Goal: Information Seeking & Learning: Understand process/instructions

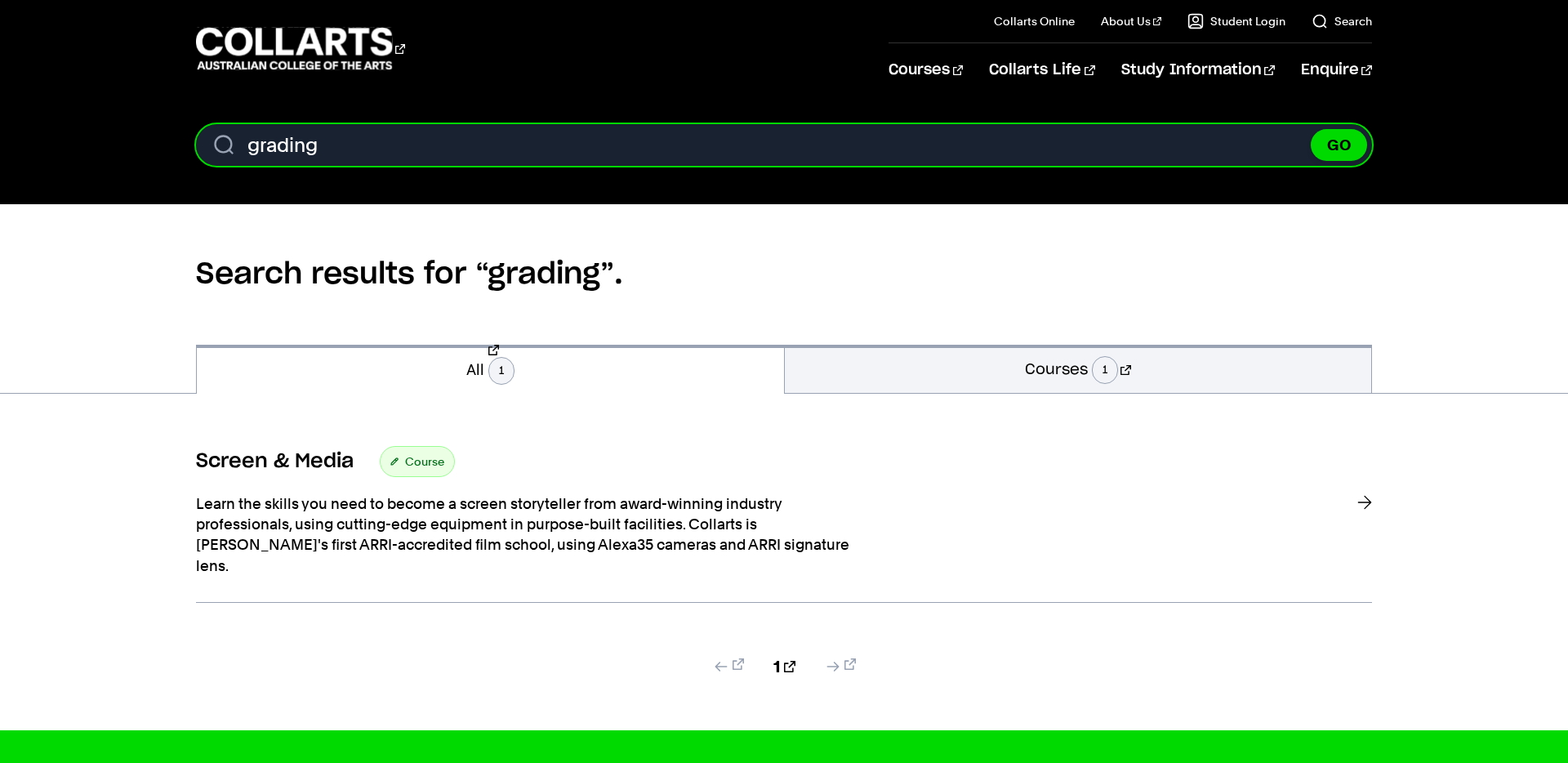
click at [363, 144] on input "grading" at bounding box center [784, 145] width 1176 height 41
type input "grade"
click at [1311, 129] on button "GO" at bounding box center [1339, 145] width 56 height 32
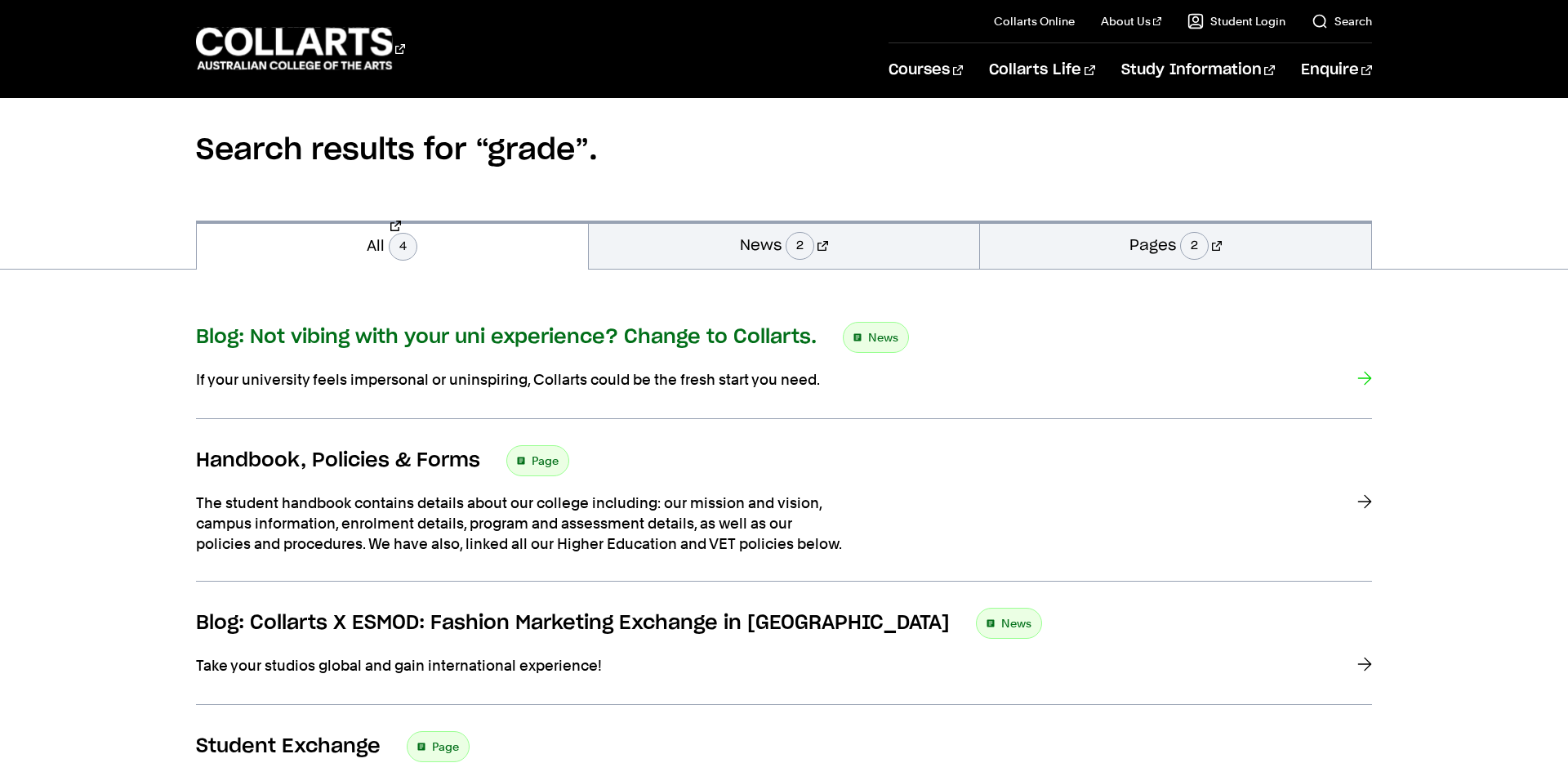
scroll to position [189, 0]
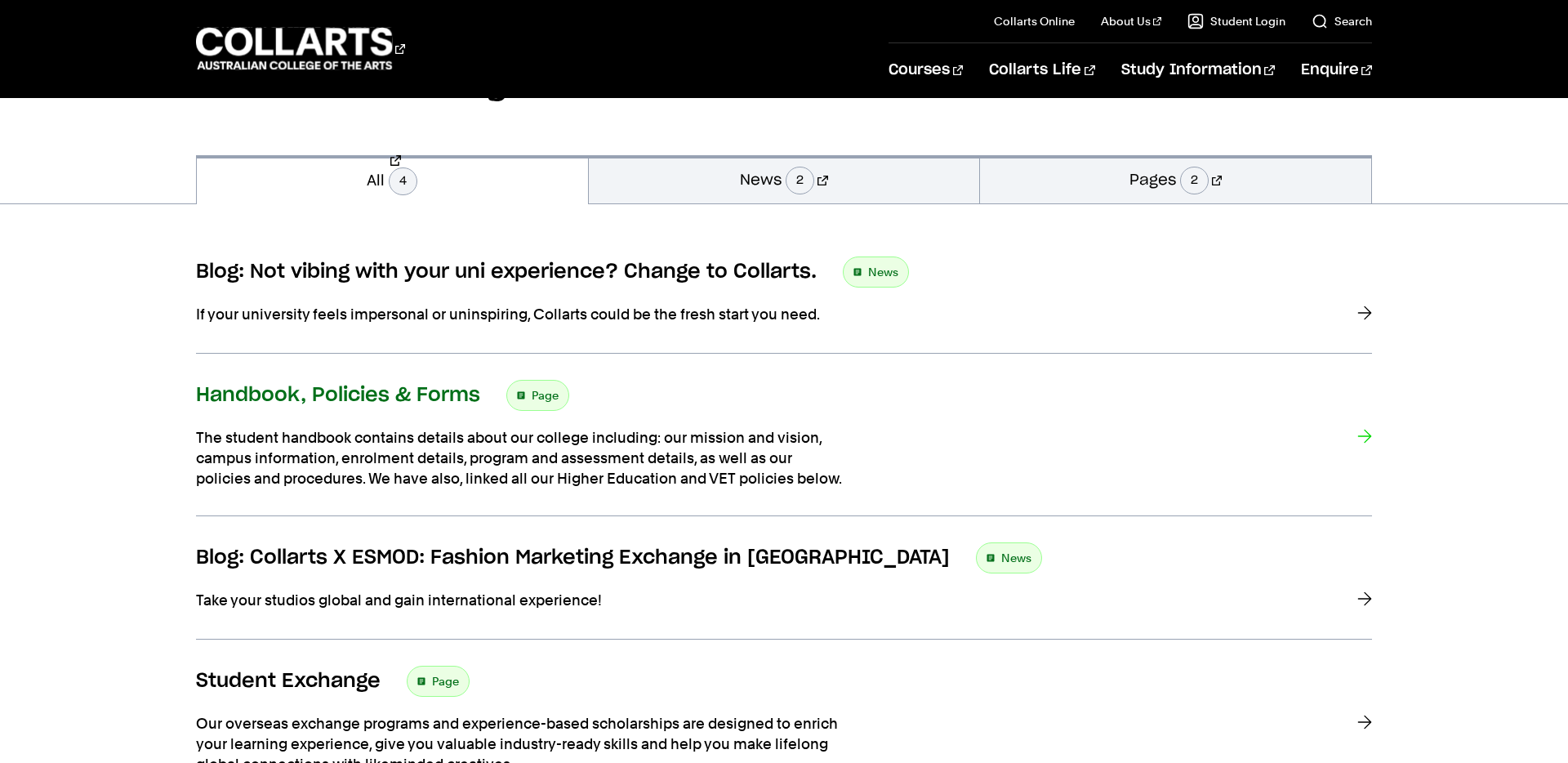
click at [429, 387] on h3 "Handbook, Policies & Forms" at bounding box center [338, 395] width 284 height 25
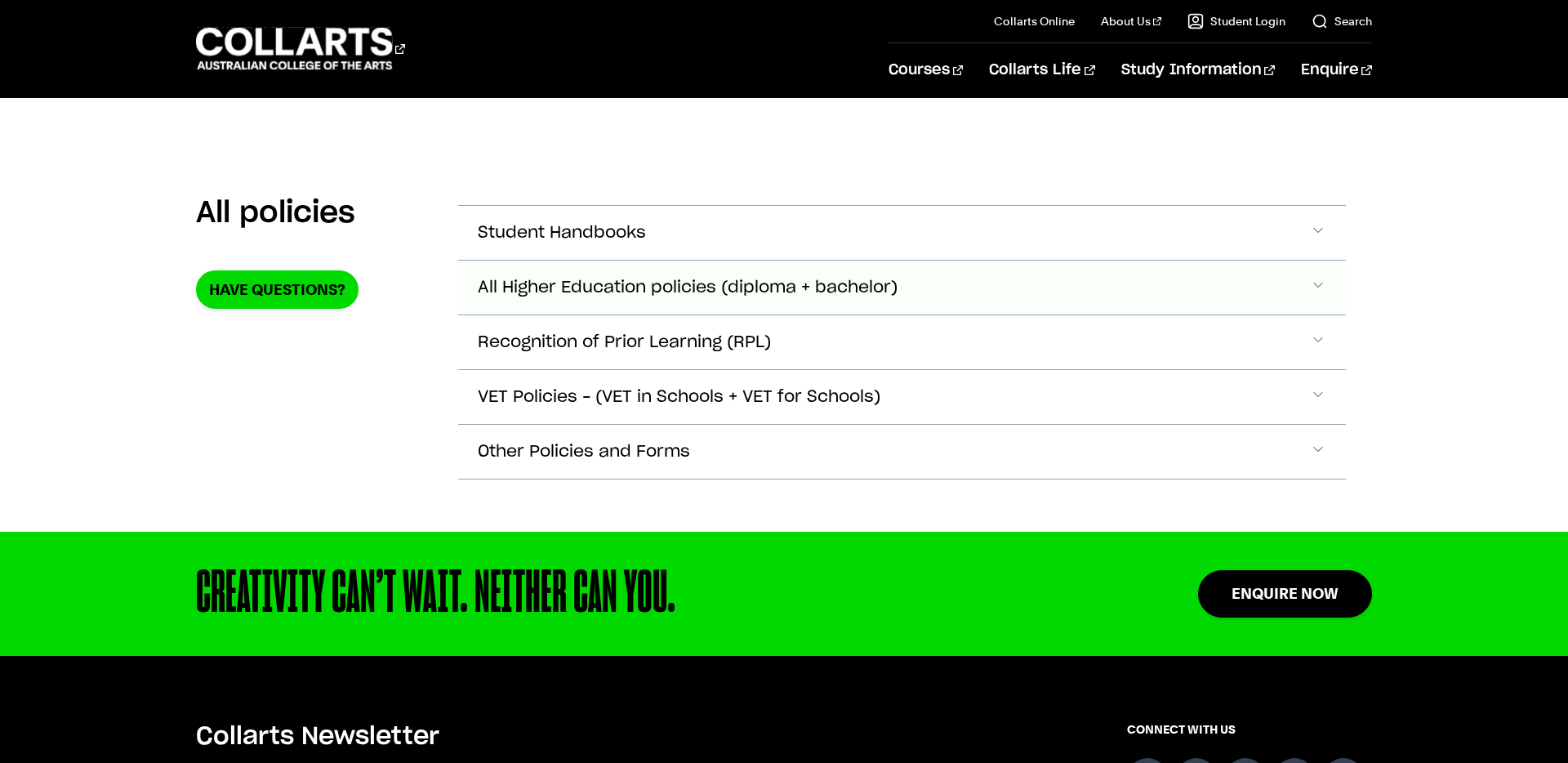
scroll to position [259, 0]
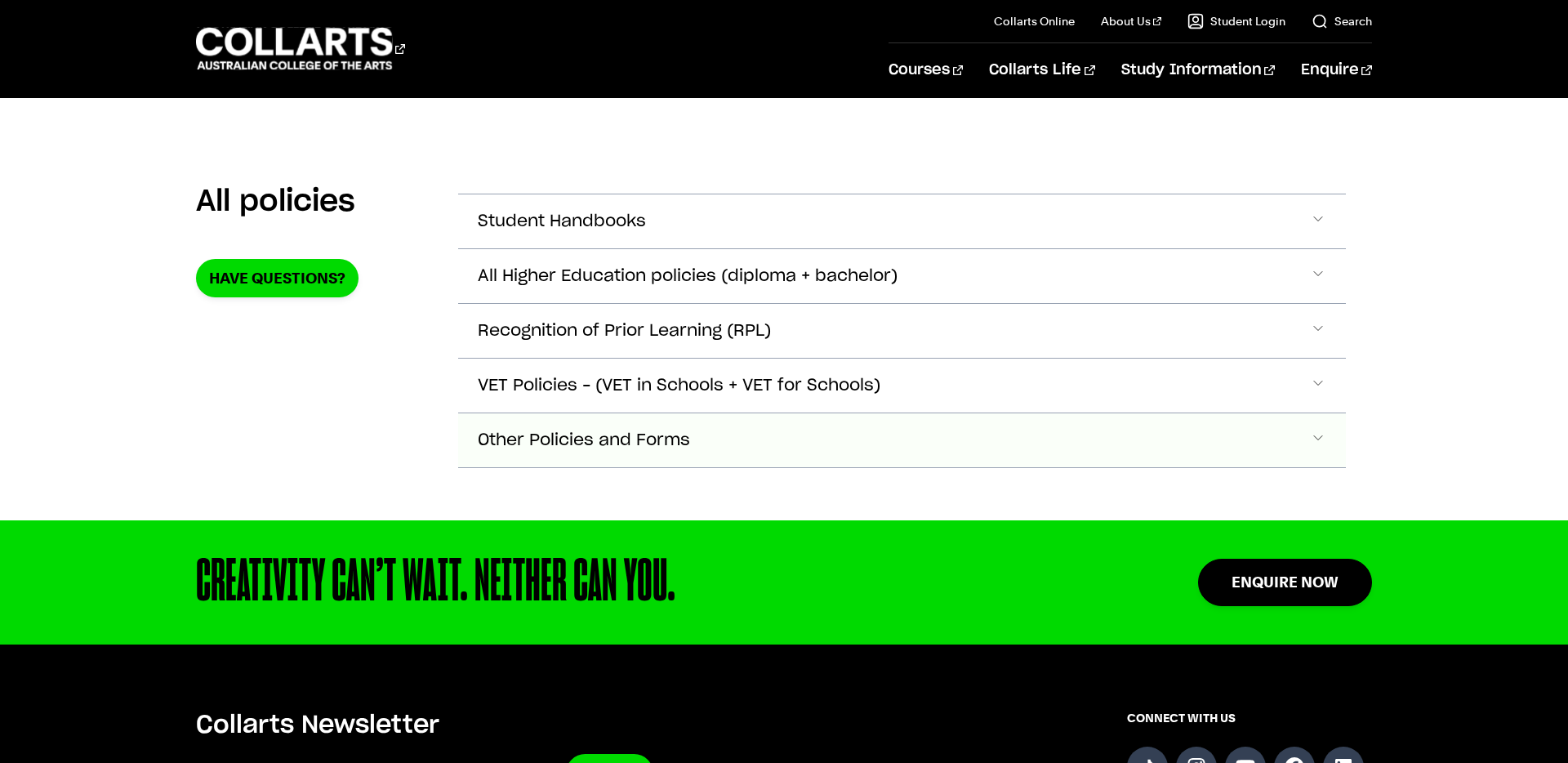
click at [633, 436] on span "Other Policies and Forms" at bounding box center [584, 441] width 212 height 19
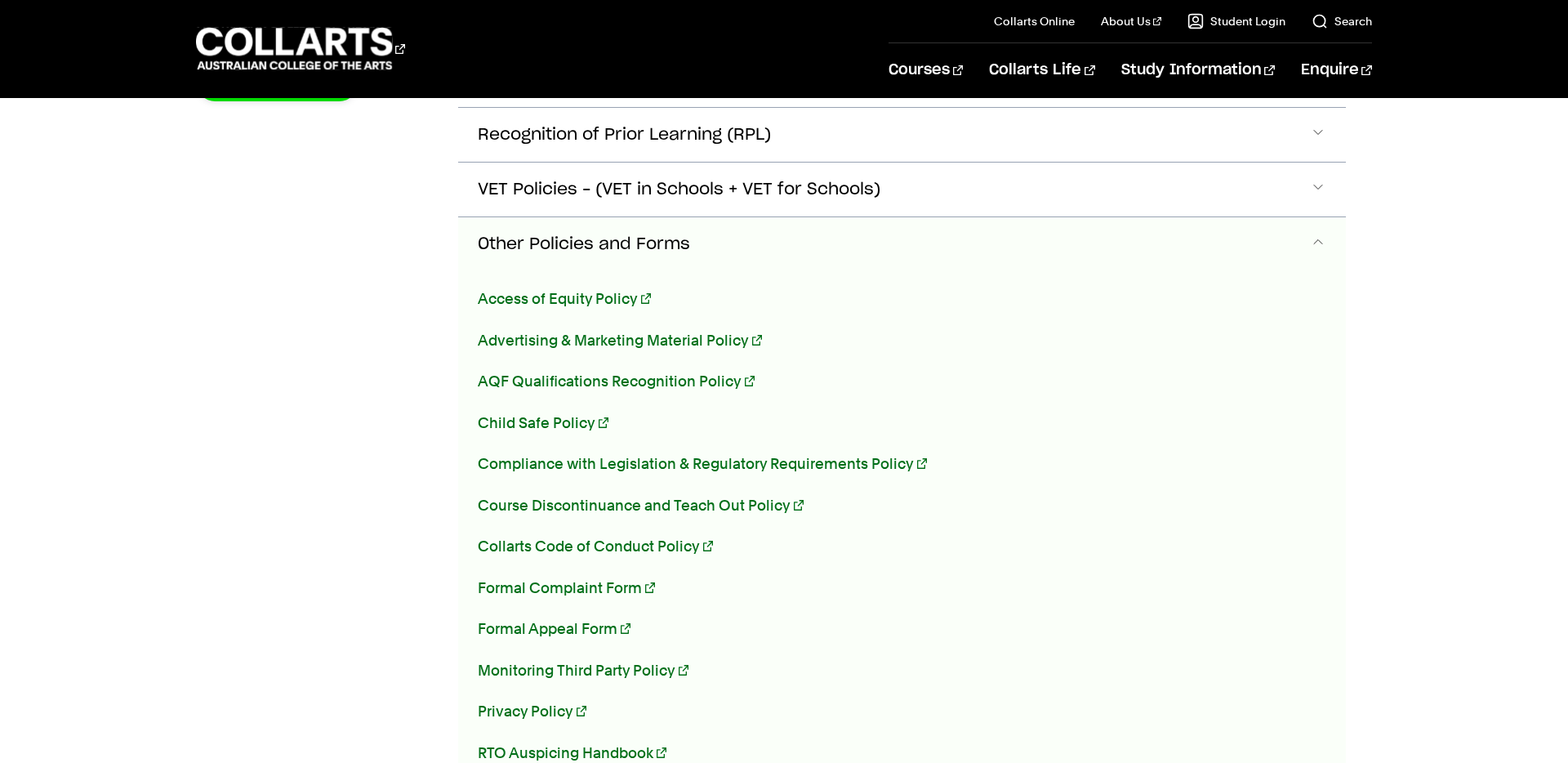
scroll to position [446, 0]
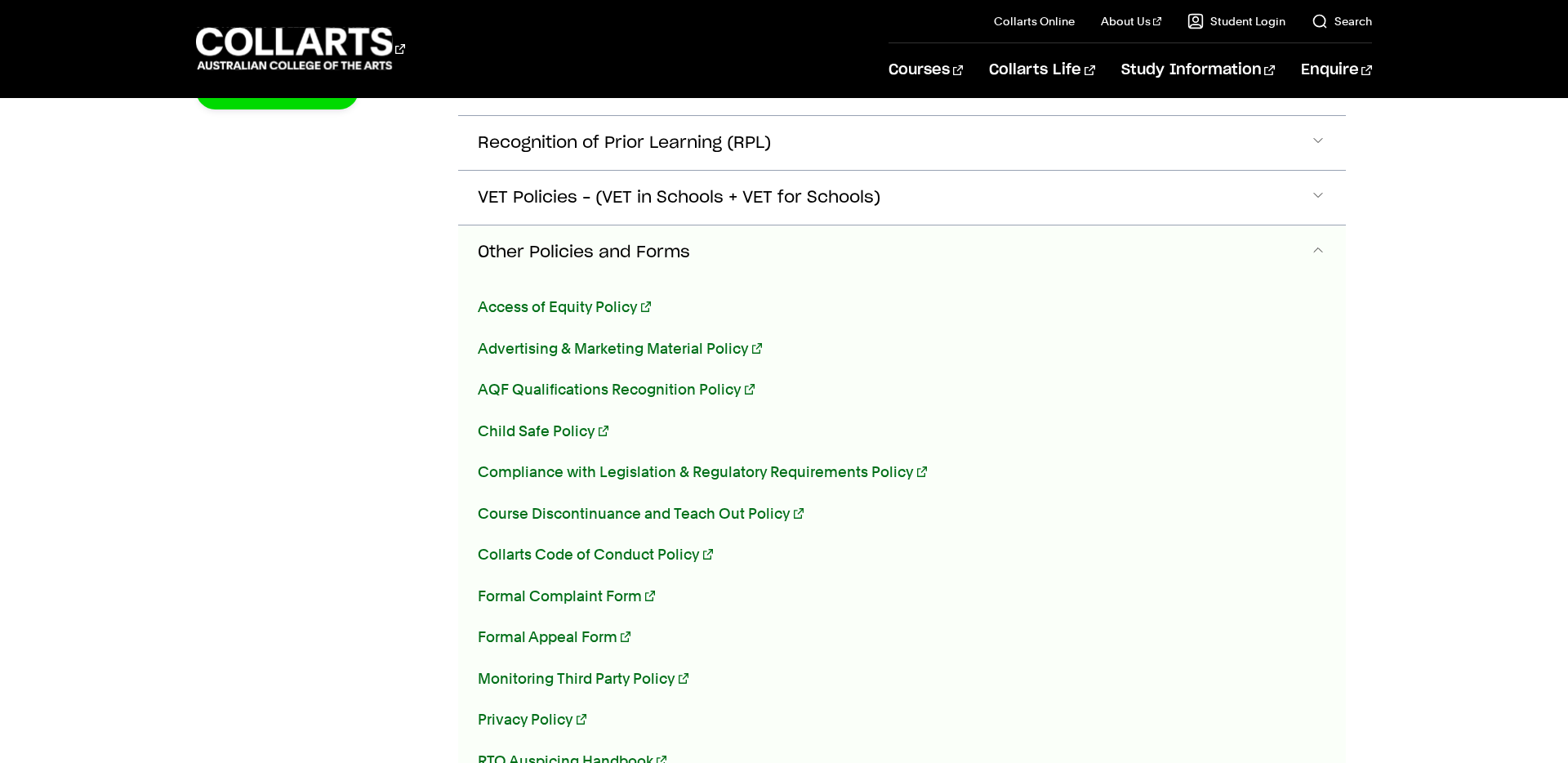
click at [621, 398] on p "AQF Qualifications Recognition Policy" at bounding box center [780, 389] width 606 height 23
click at [636, 391] on link "AQF Qualifications Recognition Policy" at bounding box center [616, 389] width 277 height 17
